Goal: Information Seeking & Learning: Learn about a topic

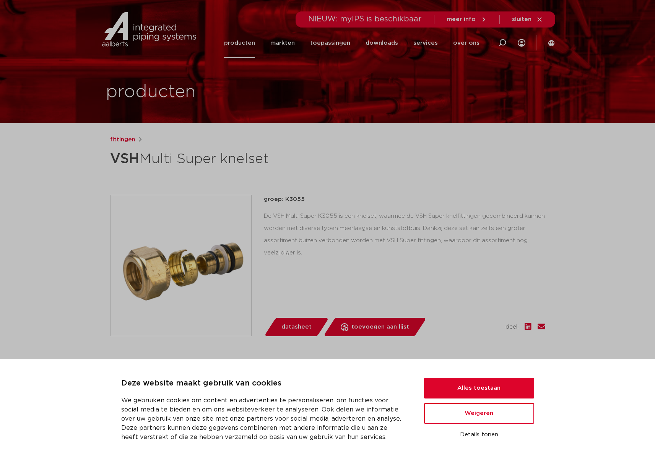
click at [333, 242] on div "De VSH Multi Super K3055 is een knelset, waarmee de VSH Super knelfittingen gec…" at bounding box center [404, 234] width 281 height 49
click at [490, 379] on button "Alles toestaan" at bounding box center [479, 388] width 110 height 21
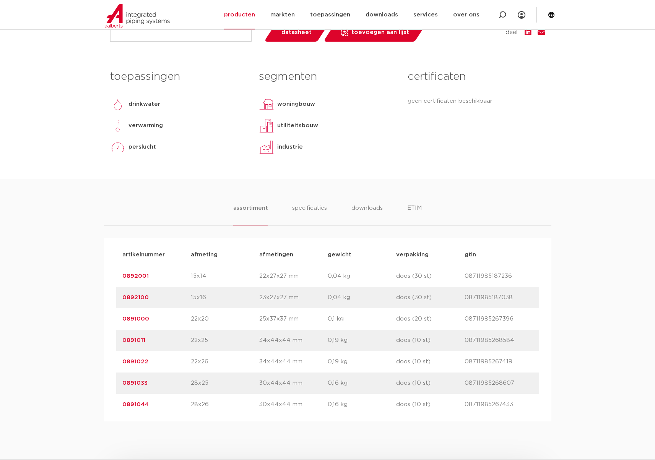
scroll to position [306, 0]
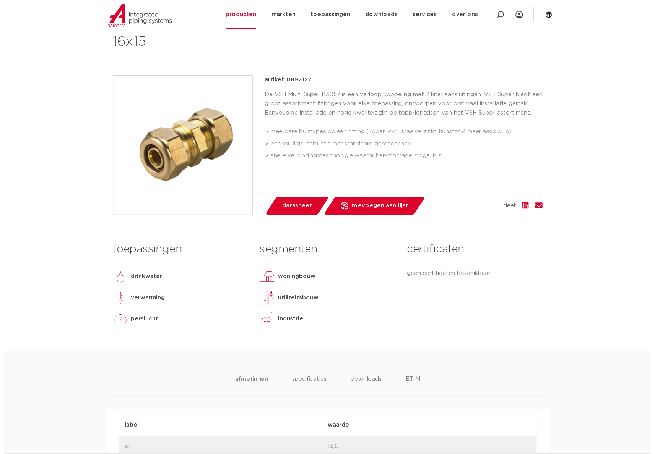
scroll to position [153, 0]
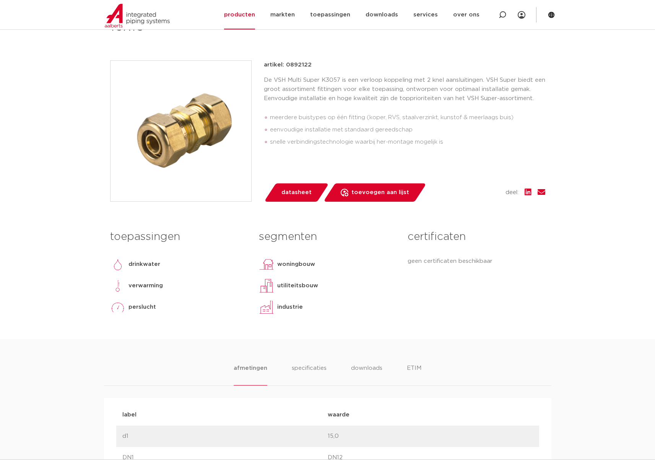
click at [292, 187] on span "datasheet" at bounding box center [296, 193] width 30 height 12
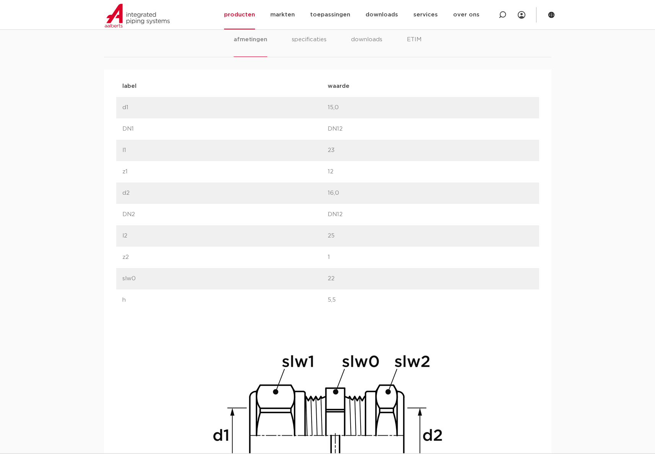
scroll to position [459, 0]
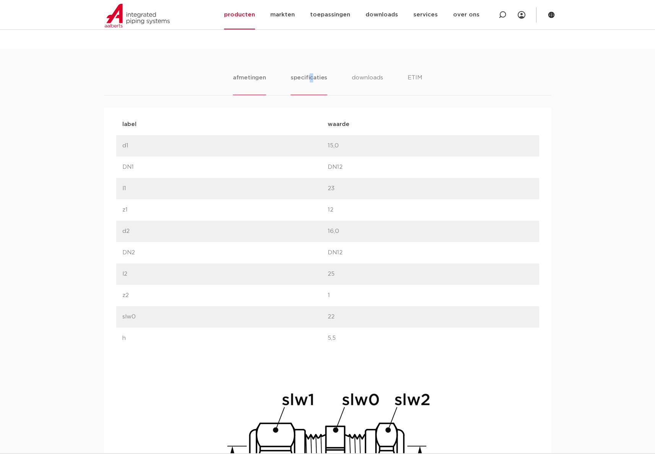
click at [312, 82] on li "specificaties" at bounding box center [308, 84] width 37 height 22
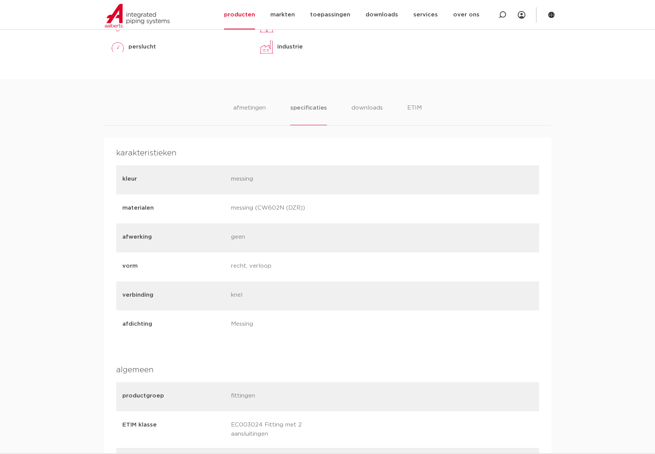
scroll to position [420, 0]
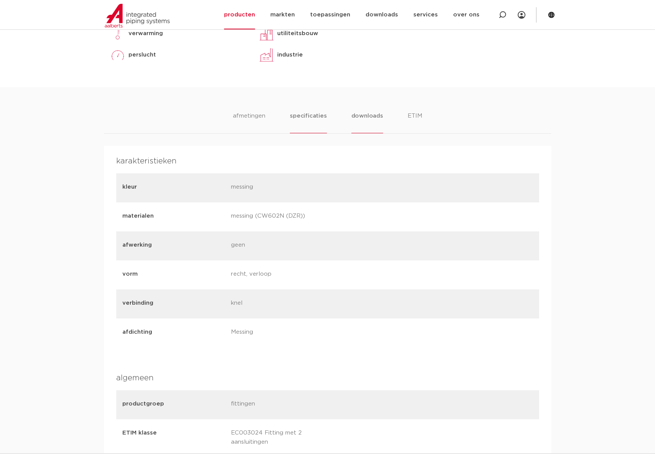
click at [364, 115] on li "downloads" at bounding box center [367, 123] width 32 height 22
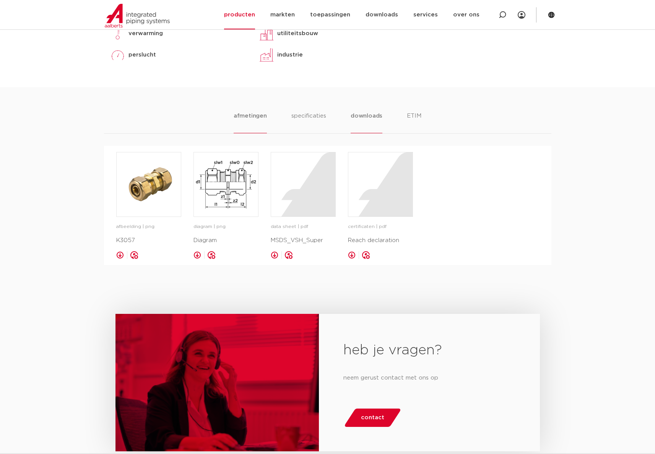
click at [248, 114] on li "afmetingen" at bounding box center [250, 123] width 33 height 22
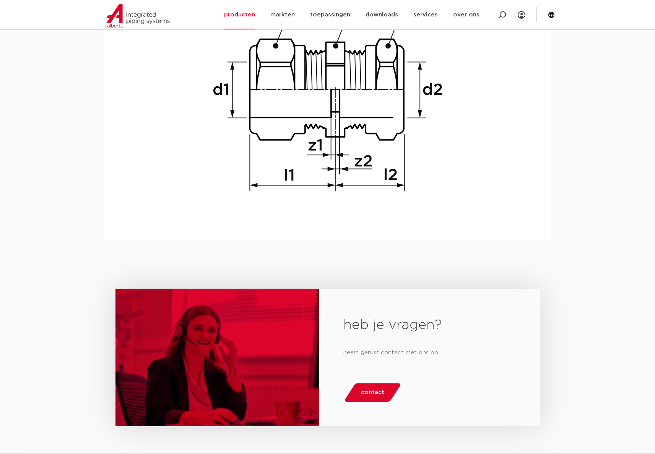
scroll to position [841, 0]
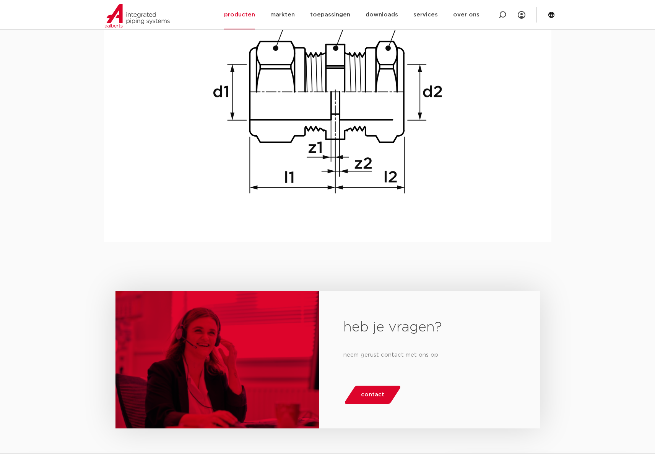
click at [647, 274] on div "heb je vragen? neem gerust contact met ons op contact" at bounding box center [327, 366] width 655 height 248
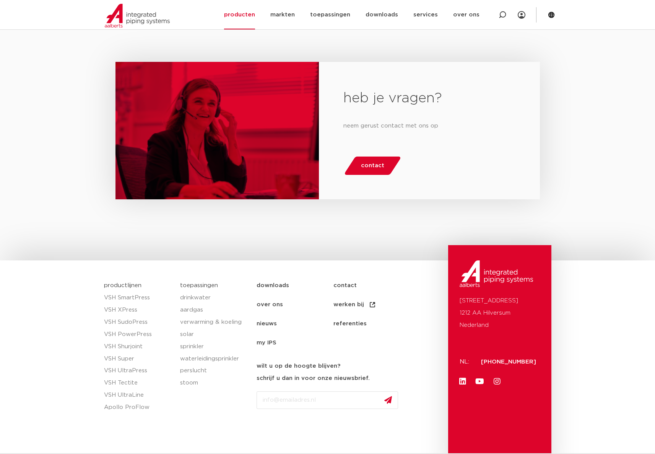
scroll to position [1090, 0]
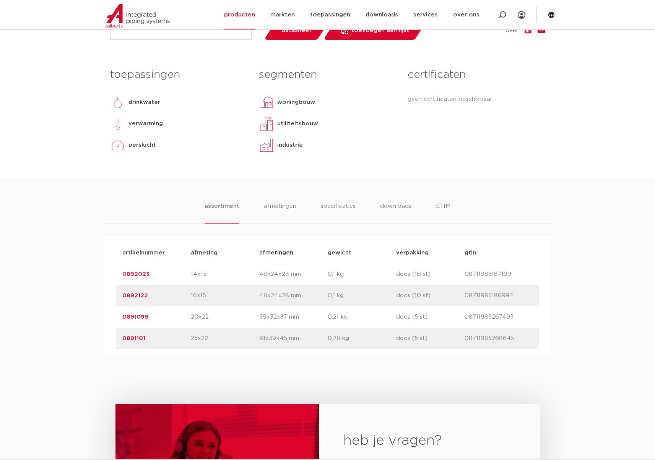
scroll to position [344, 0]
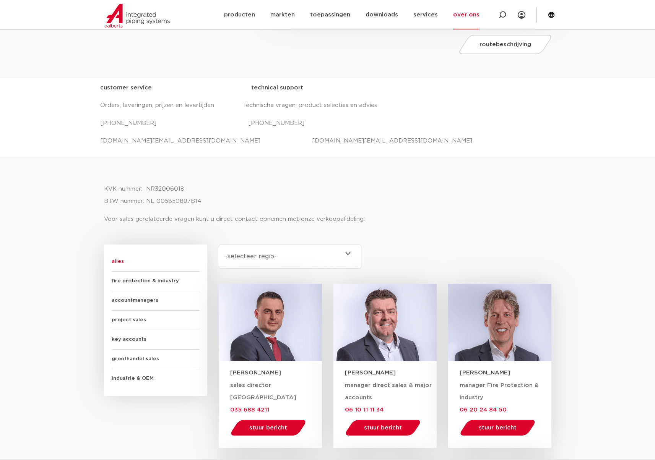
scroll to position [268, 0]
